Goal: Browse casually

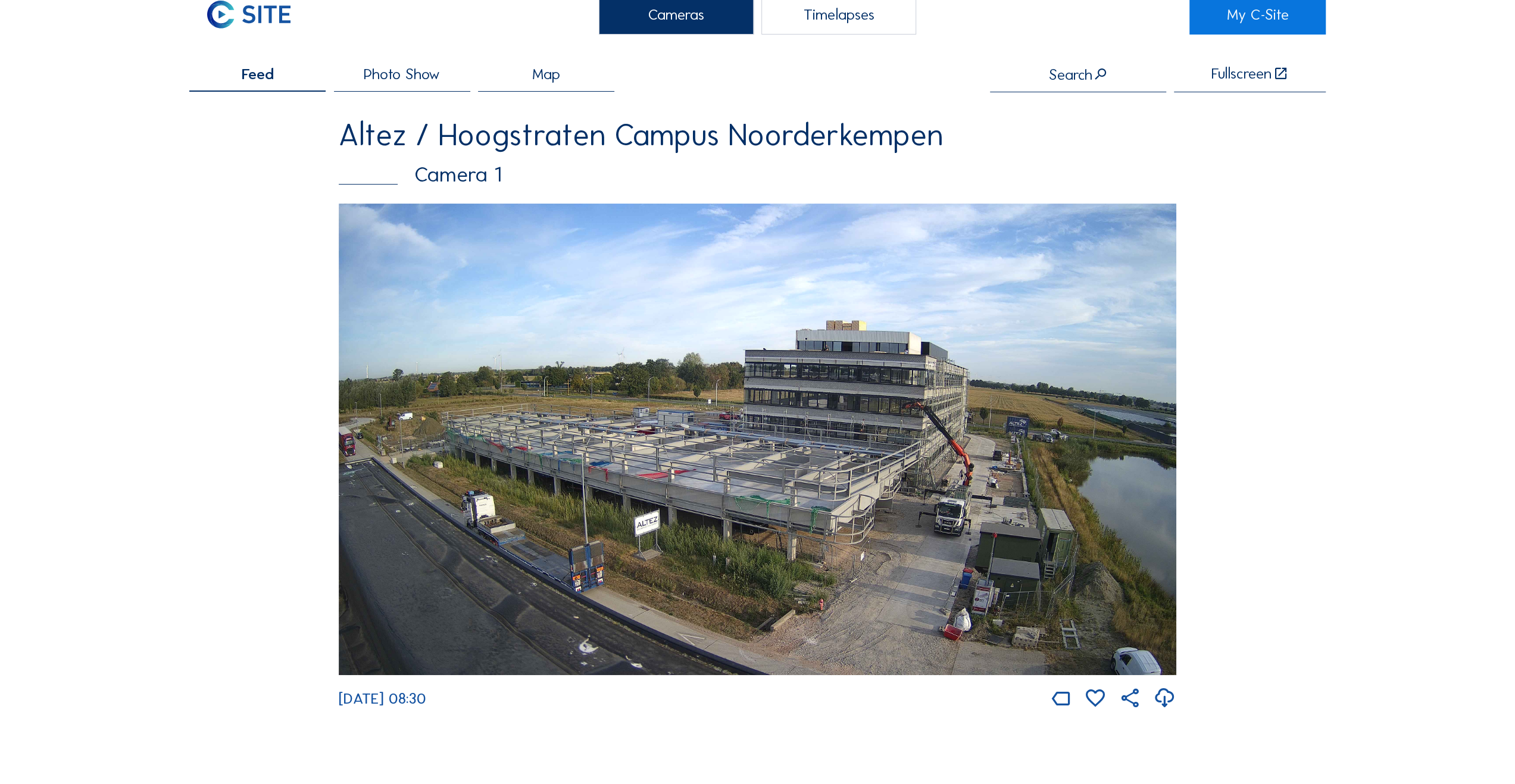
scroll to position [60, 0]
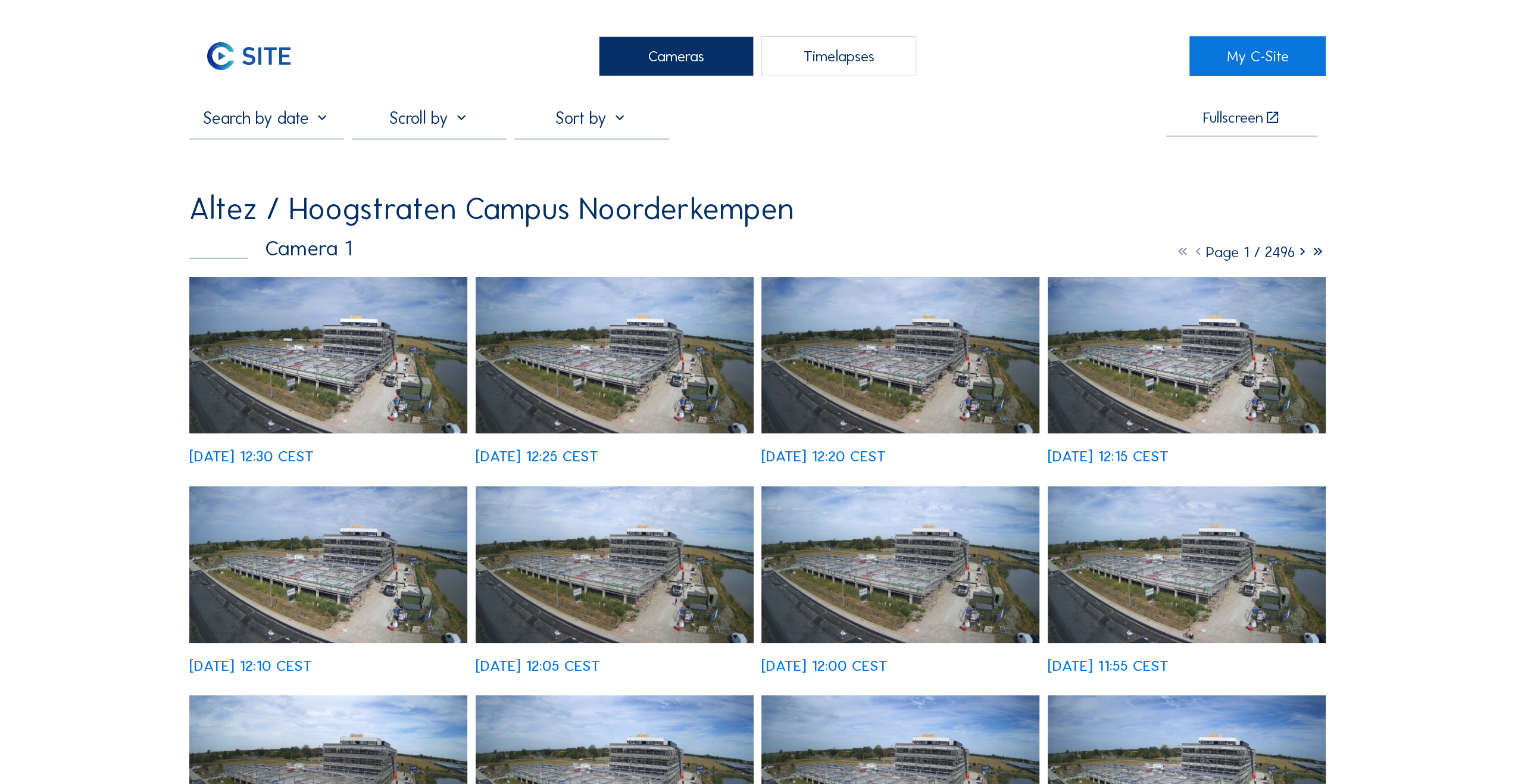
click at [392, 348] on img at bounding box center [328, 355] width 278 height 157
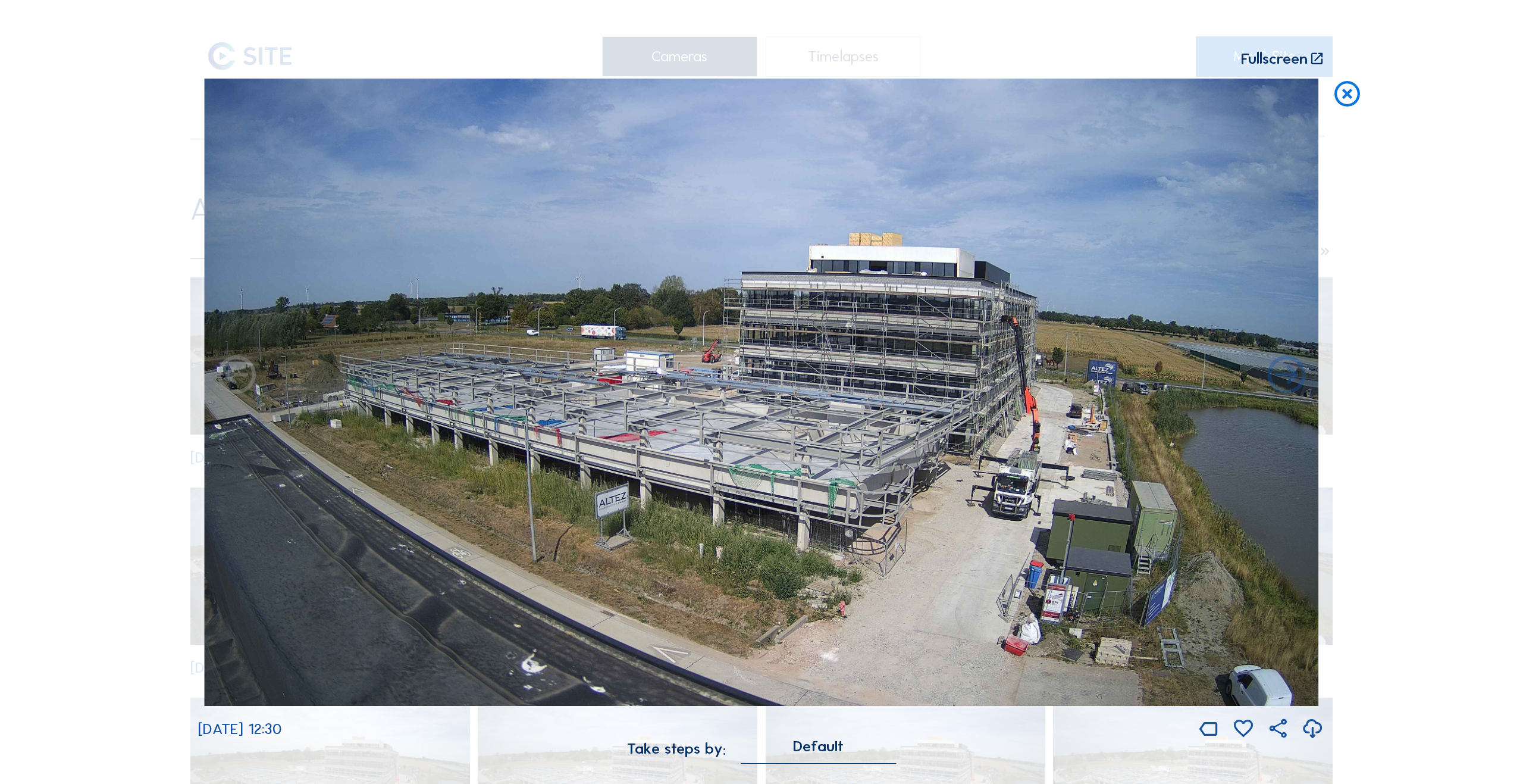
click at [1350, 92] on icon at bounding box center [1347, 94] width 30 height 31
